Goal: Obtain resource: Obtain resource

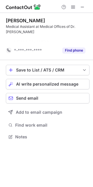
scroll to position [123, 93]
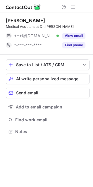
scroll to position [127, 93]
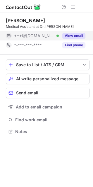
click at [81, 36] on button "View email" at bounding box center [73, 36] width 23 height 6
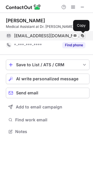
click at [83, 34] on span at bounding box center [82, 35] width 5 height 5
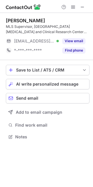
scroll to position [132, 93]
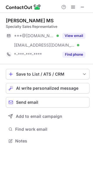
scroll to position [136, 93]
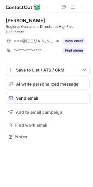
scroll to position [132, 93]
click at [82, 8] on span at bounding box center [82, 7] width 5 height 5
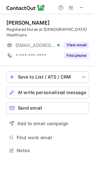
scroll to position [127, 93]
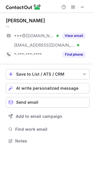
scroll to position [136, 93]
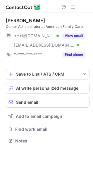
scroll to position [136, 93]
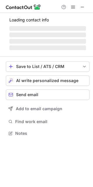
scroll to position [136, 93]
